Goal: Task Accomplishment & Management: Use online tool/utility

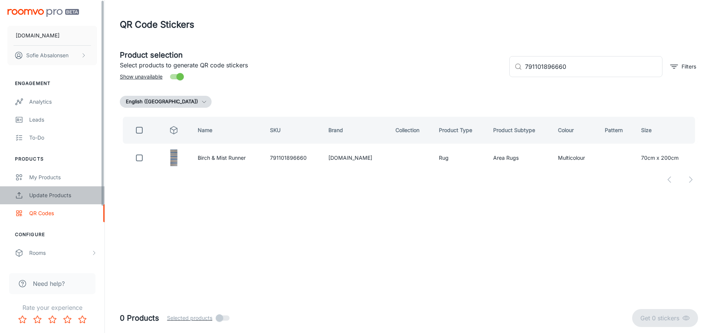
click at [54, 187] on link "Update Products" at bounding box center [52, 195] width 104 height 18
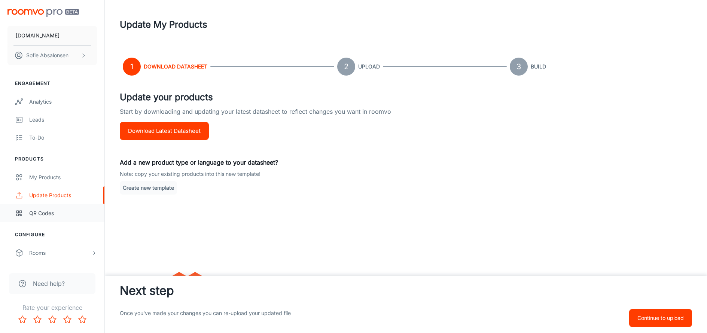
click at [74, 212] on div "QR Codes" at bounding box center [63, 213] width 68 height 8
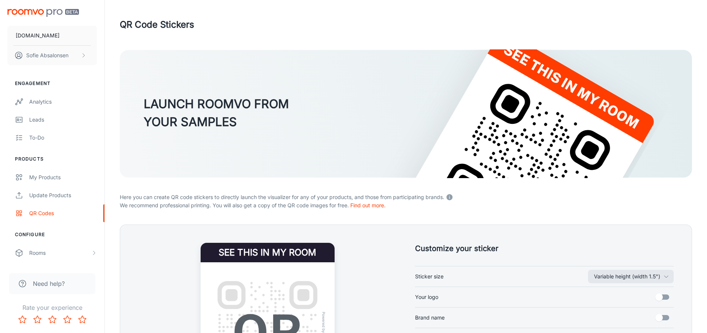
scroll to position [125, 0]
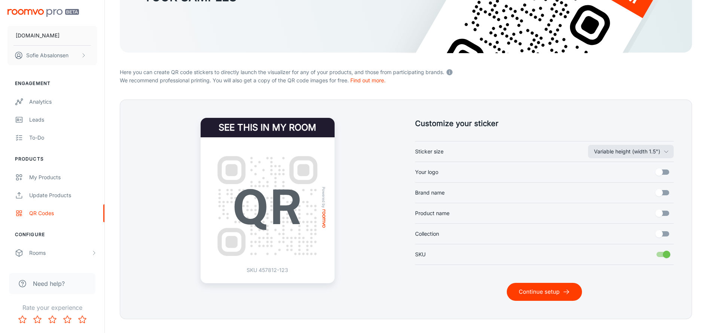
click at [550, 293] on button "Continue setup" at bounding box center [544, 292] width 75 height 18
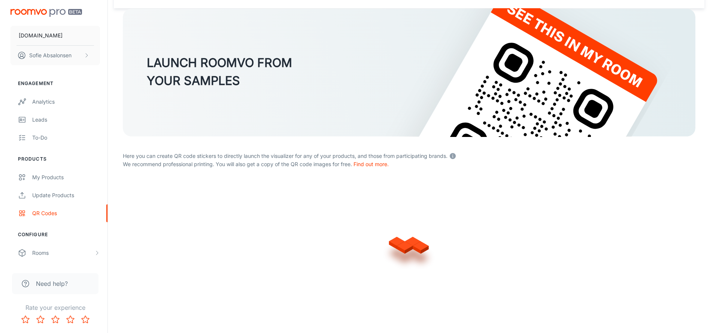
scroll to position [41, 0]
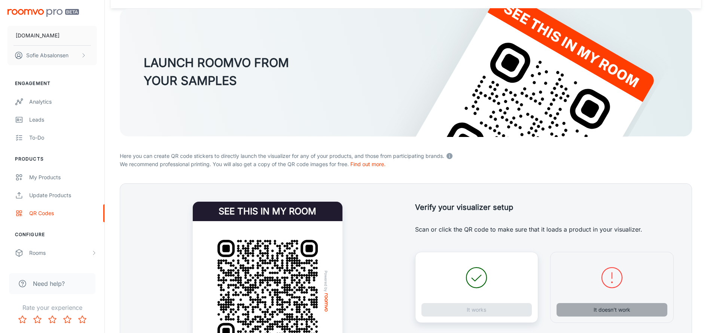
click at [592, 314] on button "It doesn’t work" at bounding box center [612, 309] width 111 height 13
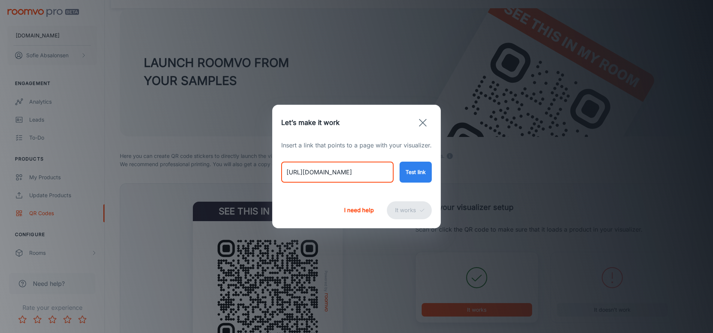
drag, startPoint x: 287, startPoint y: 174, endPoint x: 464, endPoint y: 195, distance: 178.4
click at [464, 195] on div "Let’s make it work Insert a link that points to a page with your visualizer. [U…" at bounding box center [356, 166] width 713 height 333
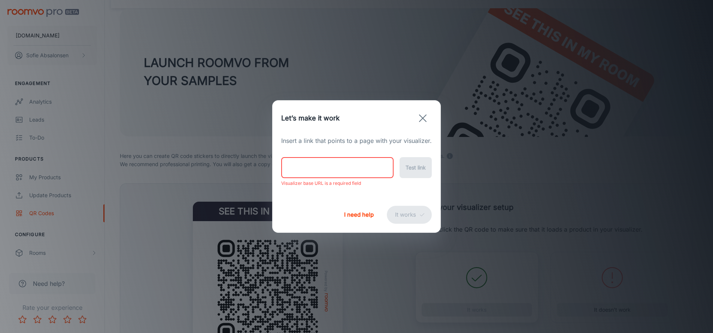
paste input "[URL][DOMAIN_NAME]"
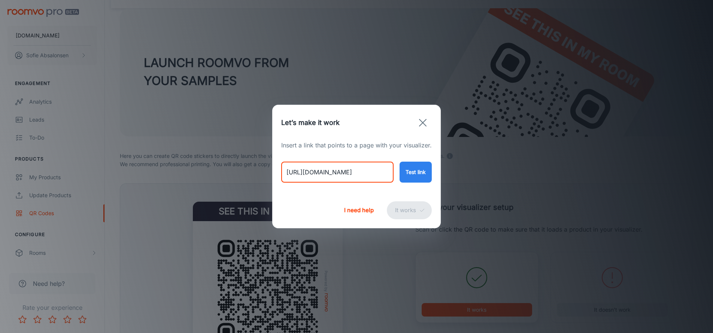
type input "[URL][DOMAIN_NAME]"
click at [416, 181] on button "Test link" at bounding box center [416, 172] width 32 height 21
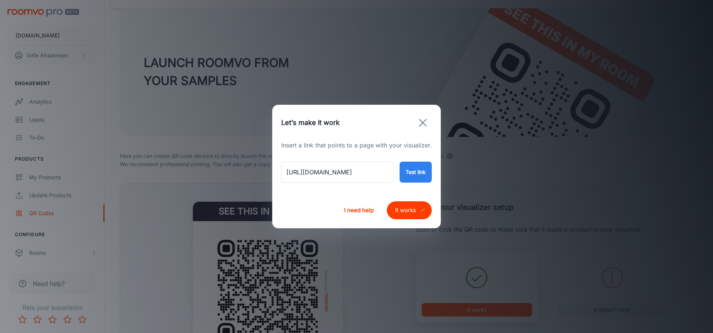
click at [408, 209] on button "It works" at bounding box center [409, 210] width 45 height 18
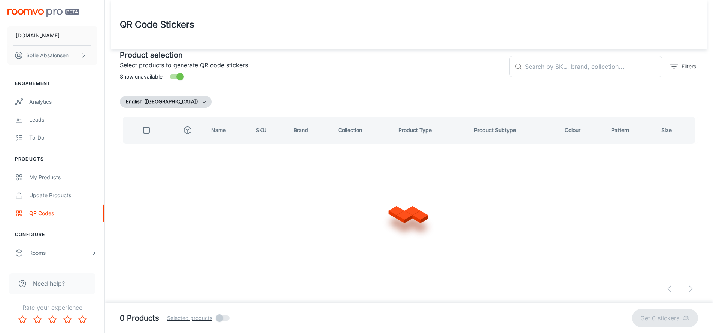
scroll to position [0, 0]
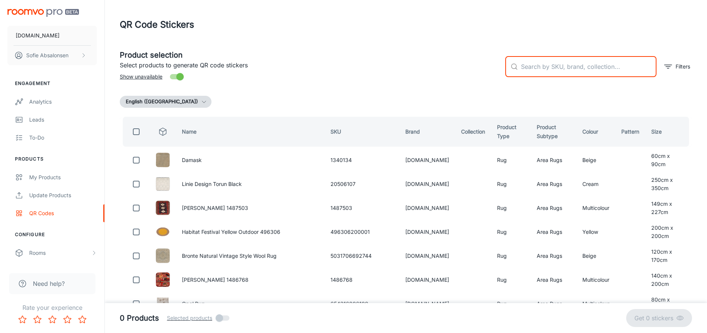
click at [597, 59] on input "text" at bounding box center [589, 66] width 136 height 21
paste input "791101896110"
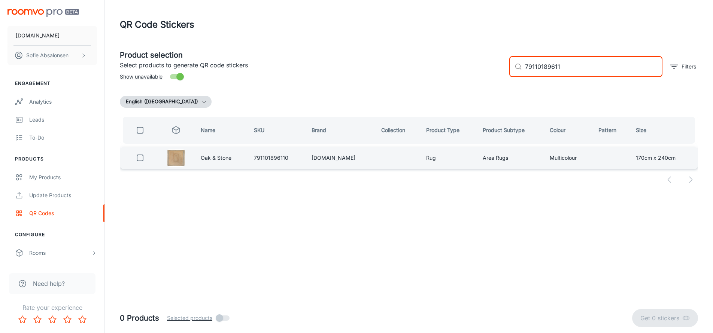
type input "79110189611"
click at [135, 161] on input "checkbox" at bounding box center [140, 158] width 15 height 15
checkbox input "true"
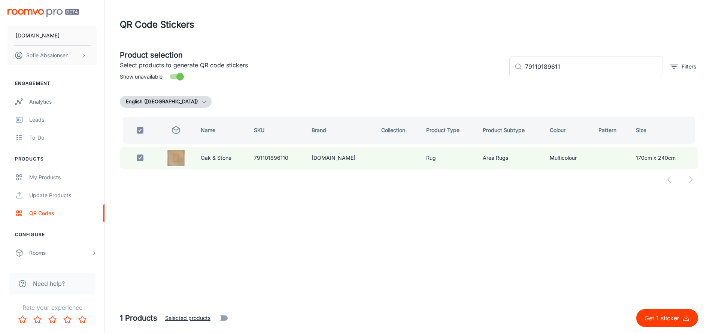
click at [658, 321] on p "Get 1 sticker" at bounding box center [663, 318] width 38 height 9
checkbox input "false"
